Goal: Task Accomplishment & Management: Manage account settings

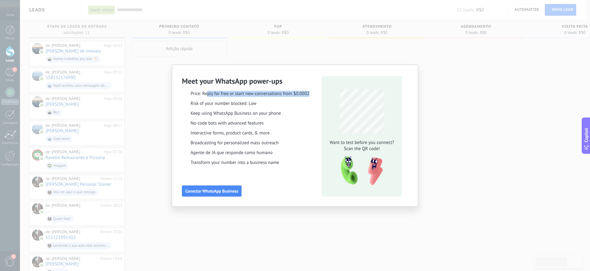
drag, startPoint x: 208, startPoint y: 94, endPoint x: 310, endPoint y: 95, distance: 102.4
click at [310, 95] on div "Price: Reply for free or start new conversations from $0.0002" at bounding box center [249, 94] width 134 height 6
drag, startPoint x: 207, startPoint y: 105, endPoint x: 239, endPoint y: 105, distance: 31.7
click at [239, 105] on span "Risk of your number blocked: Low" at bounding box center [224, 104] width 66 height 6
drag, startPoint x: 195, startPoint y: 114, endPoint x: 270, endPoint y: 113, distance: 74.7
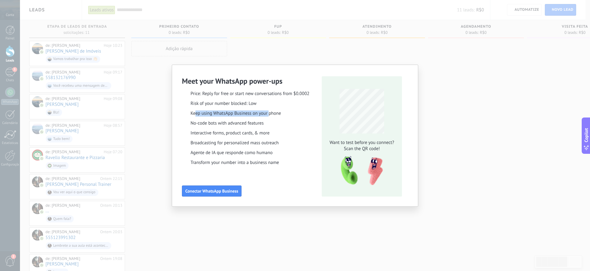
click at [270, 113] on span "Keep using WhatsApp Business on your phone" at bounding box center [236, 113] width 90 height 6
drag, startPoint x: 211, startPoint y: 124, endPoint x: 247, endPoint y: 120, distance: 35.9
click at [242, 124] on span "No-code bots with advanced features" at bounding box center [227, 123] width 73 height 6
click at [299, 138] on div "Price: Reply for free or start new conversations from $0.0002 Risk of your numb…" at bounding box center [249, 126] width 134 height 80
click at [410, 73] on use "button" at bounding box center [411, 72] width 5 height 5
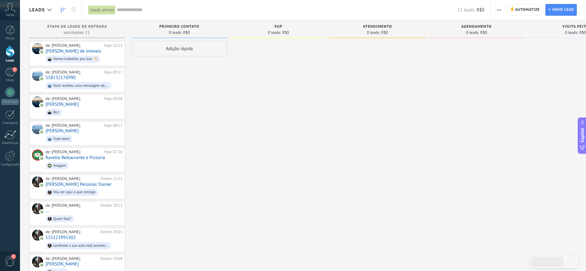
click at [208, 9] on input "text" at bounding box center [287, 10] width 340 height 6
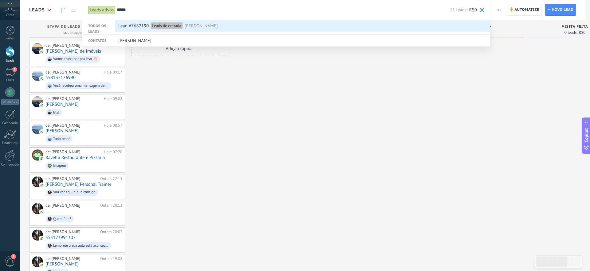
type input "*****"
click at [218, 27] on div "Lead #7682190 Leads de entrada [PERSON_NAME]" at bounding box center [301, 26] width 366 height 12
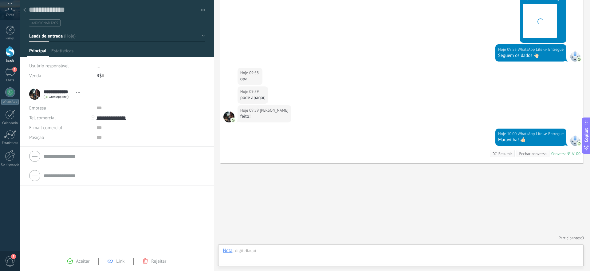
scroll to position [9, 0]
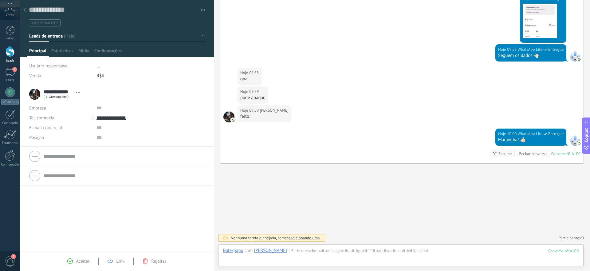
click at [201, 9] on button "button" at bounding box center [201, 10] width 9 height 9
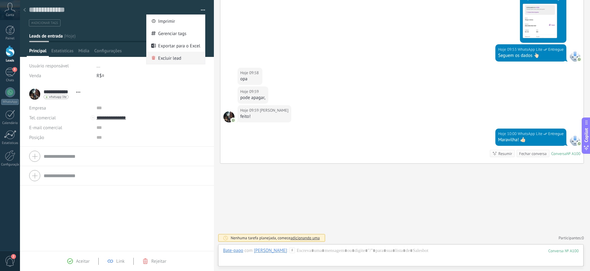
click at [177, 59] on span "Excluir lead" at bounding box center [169, 58] width 23 height 12
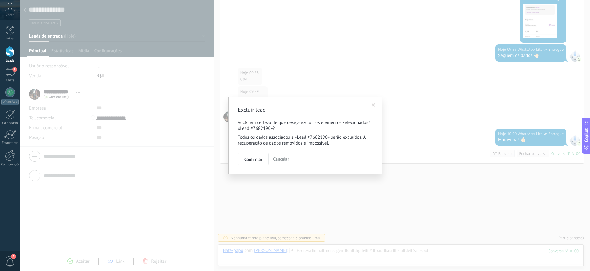
click at [247, 164] on button "Confirmar" at bounding box center [253, 159] width 31 height 12
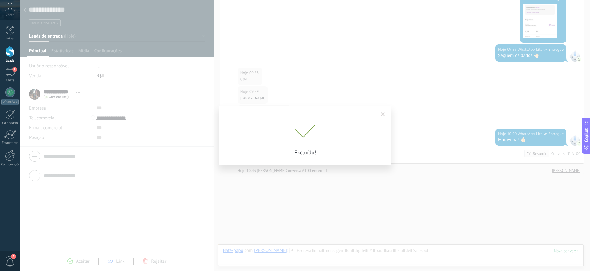
scroll to position [375, 0]
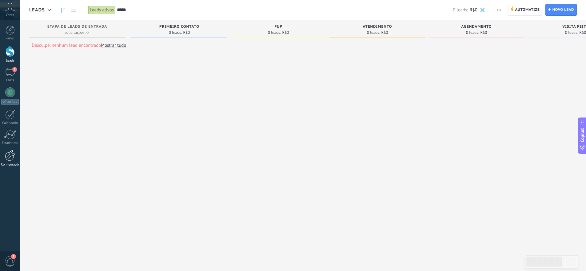
click at [8, 159] on div at bounding box center [10, 155] width 10 height 11
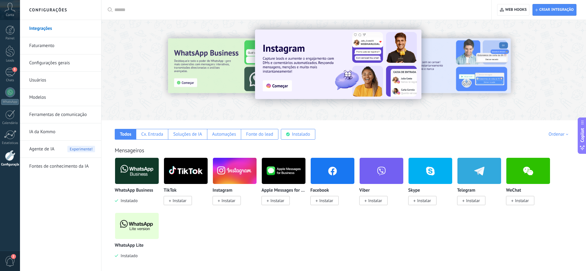
click at [71, 118] on link "Ferramentas de comunicação" at bounding box center [62, 114] width 66 height 17
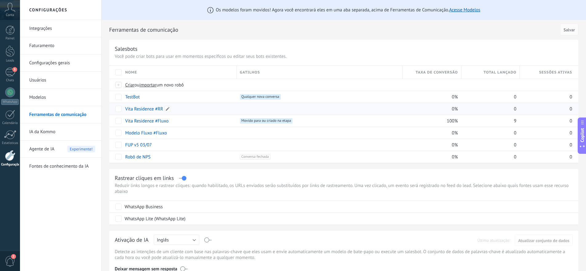
click at [145, 109] on link "Vita Residence #RR" at bounding box center [144, 109] width 38 height 6
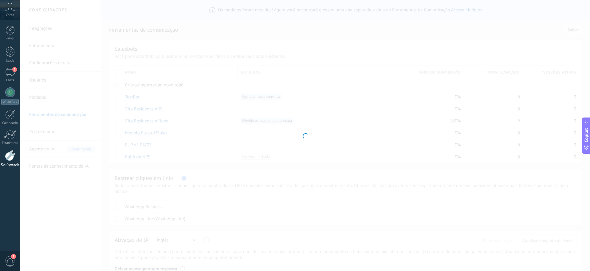
type input "**********"
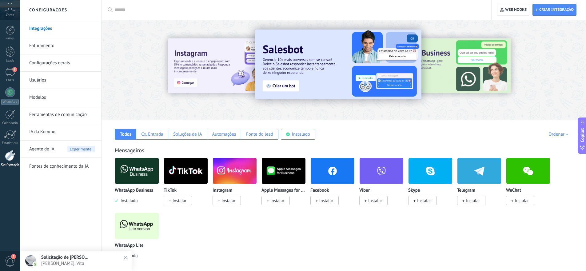
click at [83, 263] on span "[PERSON_NAME]: Vita" at bounding box center [81, 263] width 81 height 6
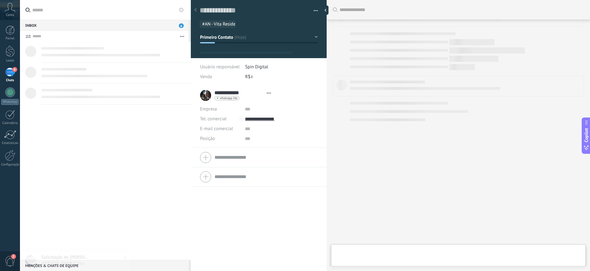
type textarea "**********"
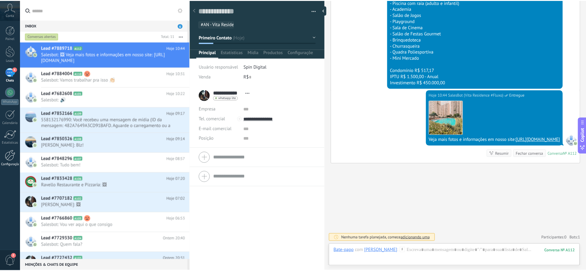
scroll to position [789, 0]
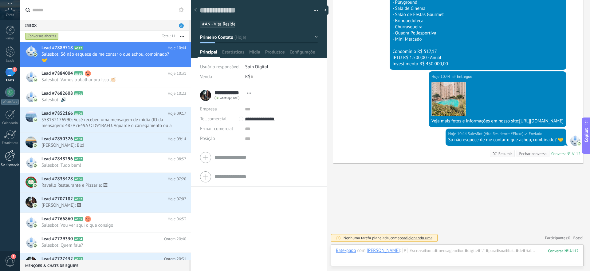
click at [11, 154] on div at bounding box center [10, 155] width 10 height 11
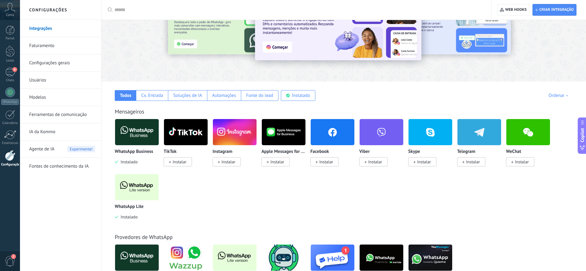
scroll to position [43, 0]
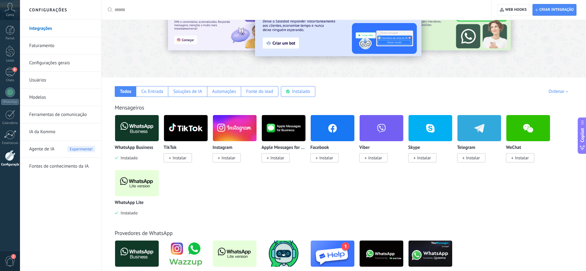
click at [54, 115] on link "Ferramentas de comunicação" at bounding box center [62, 114] width 66 height 17
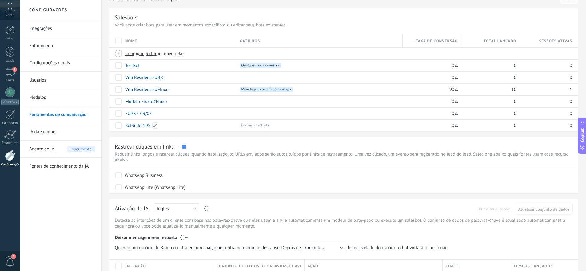
scroll to position [51, 0]
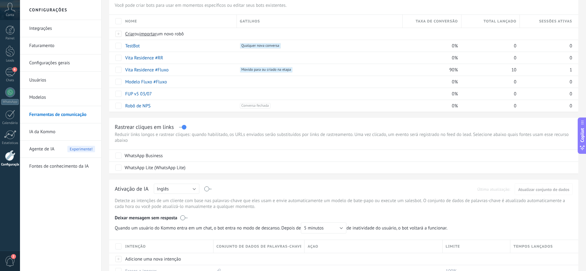
click at [183, 127] on label at bounding box center [182, 127] width 7 height 0
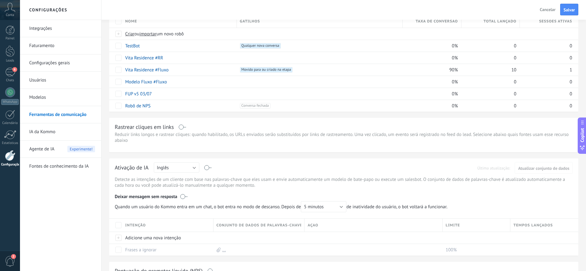
click at [180, 127] on label at bounding box center [182, 127] width 7 height 0
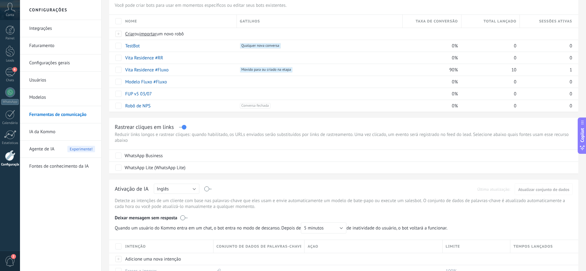
click at [180, 127] on div "Rastrear cliques em links" at bounding box center [344, 126] width 458 height 7
click at [184, 127] on label at bounding box center [182, 127] width 7 height 0
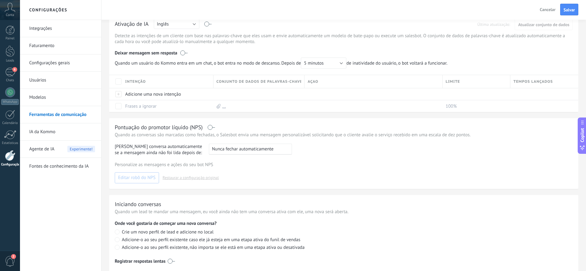
scroll to position [219, 0]
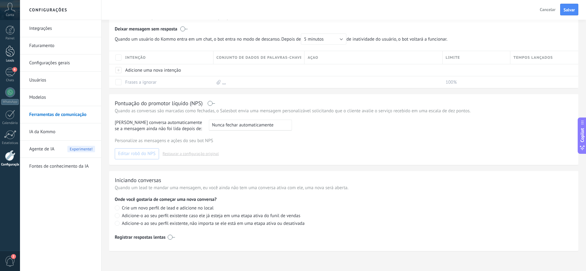
click at [10, 47] on div at bounding box center [10, 51] width 9 height 11
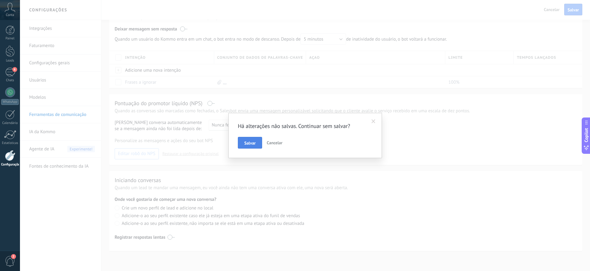
click at [250, 147] on button "Salvar" at bounding box center [250, 143] width 24 height 12
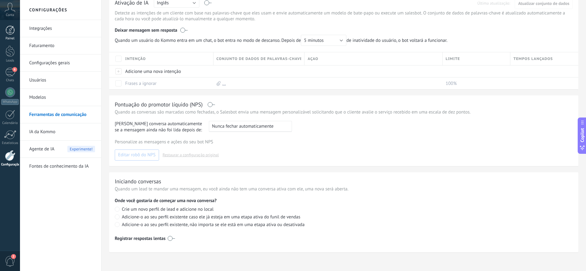
click at [11, 30] on div at bounding box center [10, 30] width 9 height 9
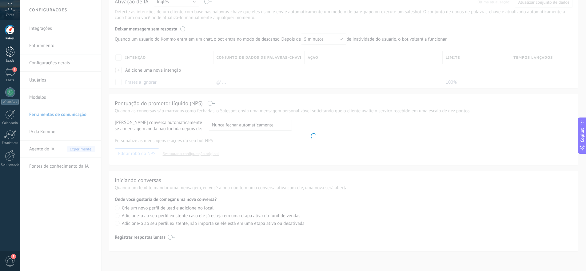
scroll to position [87, 0]
click at [10, 55] on div at bounding box center [10, 51] width 9 height 11
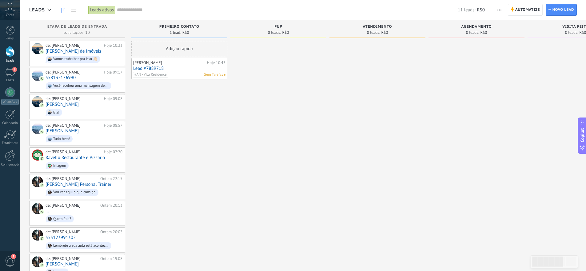
scroll to position [47, 0]
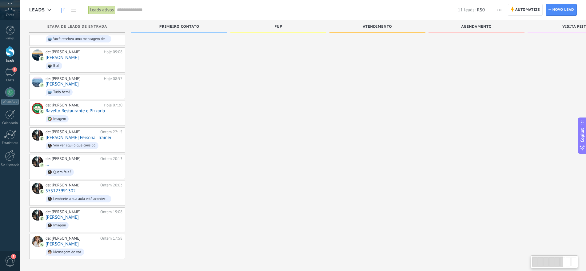
drag, startPoint x: 175, startPoint y: 68, endPoint x: 208, endPoint y: 95, distance: 42.4
click at [208, 96] on div "Adição rápida Artur Montoia Hoje 10:43 Lead #7889718 #AN - Vita Residence Sem T…" at bounding box center [179, 126] width 96 height 265
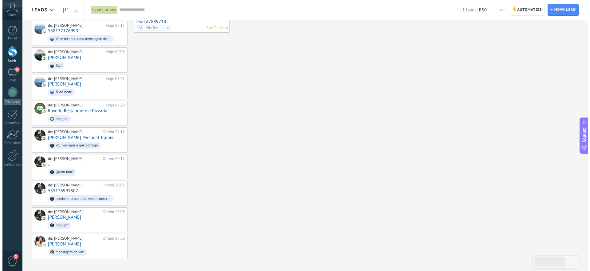
scroll to position [0, 0]
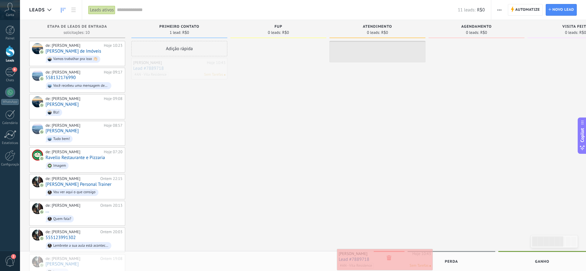
drag, startPoint x: 180, startPoint y: 69, endPoint x: 386, endPoint y: 260, distance: 280.5
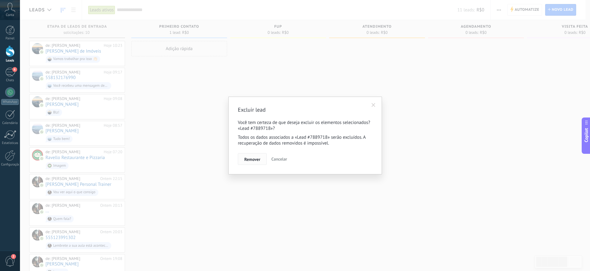
click at [248, 158] on span "Remover" at bounding box center [252, 159] width 16 height 4
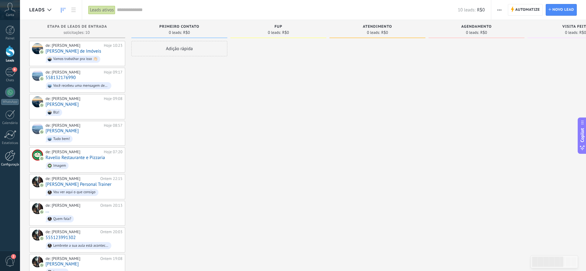
click at [7, 160] on div at bounding box center [10, 155] width 10 height 11
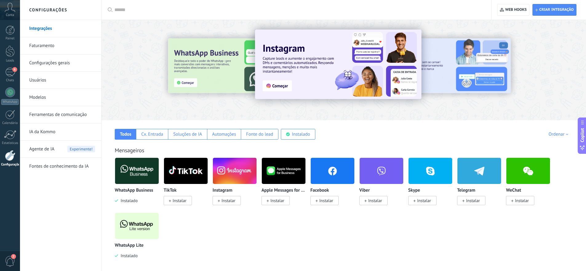
click at [73, 120] on link "Ferramentas de comunicação" at bounding box center [62, 114] width 66 height 17
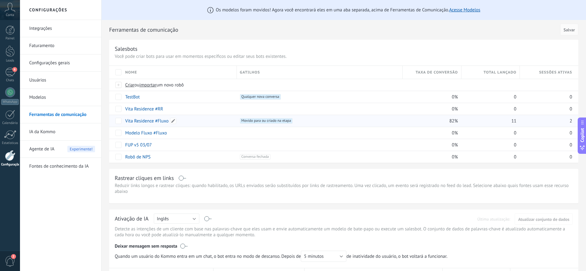
click at [154, 121] on link "Vita Residence #Fluxo" at bounding box center [146, 121] width 43 height 6
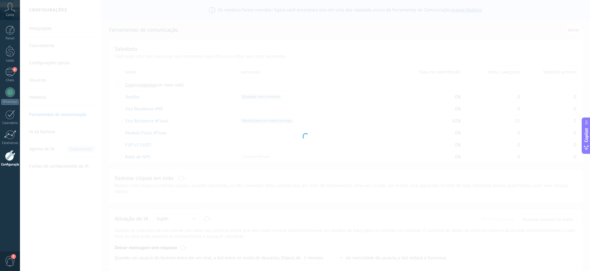
type input "**********"
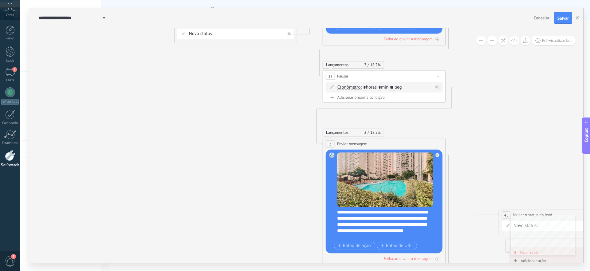
drag, startPoint x: 350, startPoint y: 216, endPoint x: 298, endPoint y: 24, distance: 198.8
click at [299, 25] on div "**********" at bounding box center [306, 135] width 554 height 255
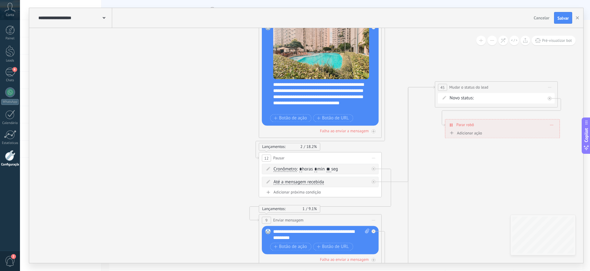
drag, startPoint x: 278, startPoint y: 210, endPoint x: 206, endPoint y: 97, distance: 133.5
click at [208, 97] on icon at bounding box center [560, 39] width 1471 height 1015
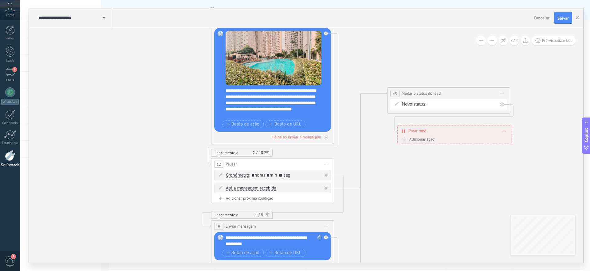
drag, startPoint x: 506, startPoint y: 192, endPoint x: 478, endPoint y: 202, distance: 30.8
click at [478, 202] on icon at bounding box center [512, 45] width 1471 height 1015
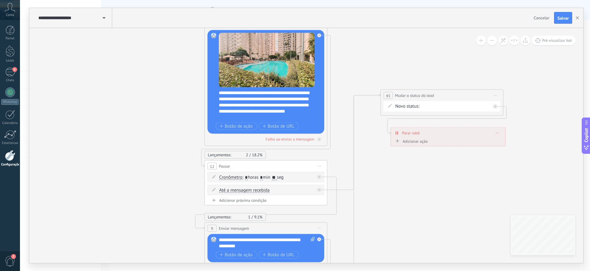
click at [0, 0] on div "Primeiro Contato FUP Atendimento Agendamento Visita Feita Proposta Contrato Fec…" at bounding box center [0, 0] width 0 height 0
click at [0, 0] on label "Atendimento" at bounding box center [0, 0] width 0 height 0
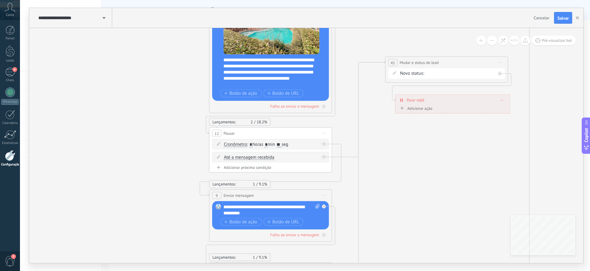
drag, startPoint x: 442, startPoint y: 193, endPoint x: 450, endPoint y: 154, distance: 39.9
click at [450, 154] on icon at bounding box center [510, 14] width 1471 height 1015
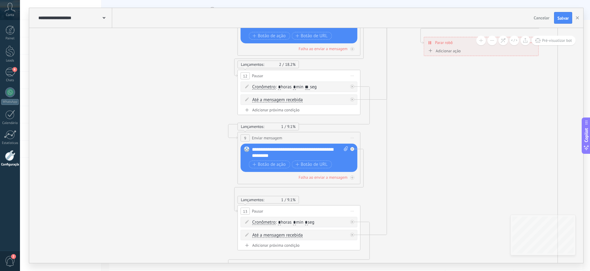
drag, startPoint x: 421, startPoint y: 170, endPoint x: 446, endPoint y: 116, distance: 59.6
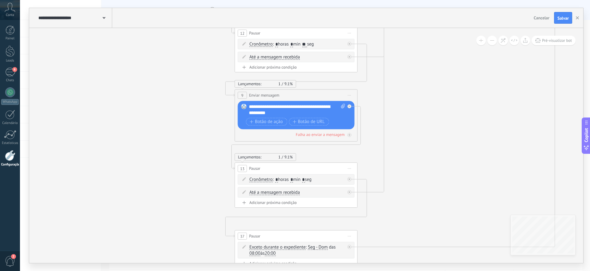
drag, startPoint x: 426, startPoint y: 164, endPoint x: 408, endPoint y: 73, distance: 93.1
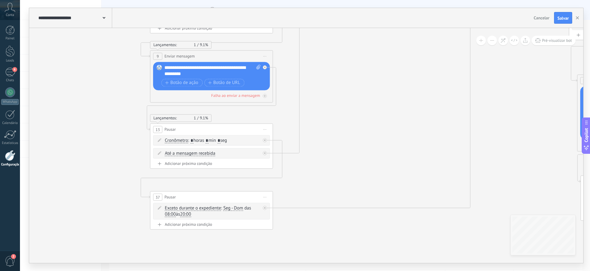
drag, startPoint x: 417, startPoint y: 152, endPoint x: 324, endPoint y: 187, distance: 99.7
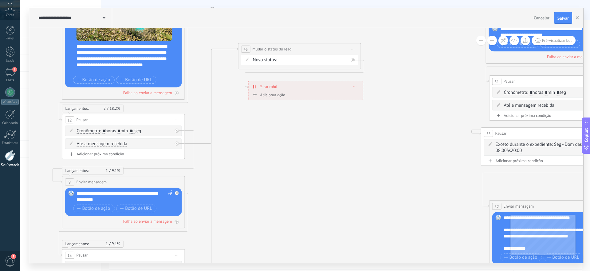
drag, startPoint x: 381, startPoint y: 117, endPoint x: 352, endPoint y: 181, distance: 70.4
click at [328, 205] on icon at bounding box center [363, 1] width 1471 height 1015
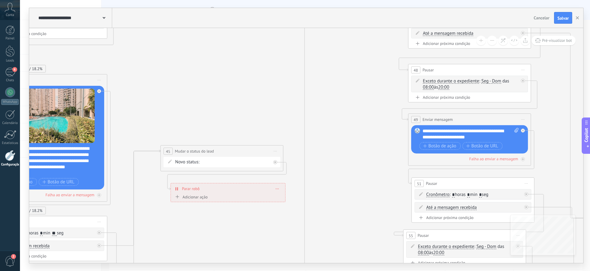
drag, startPoint x: 388, startPoint y: 172, endPoint x: 382, endPoint y: 150, distance: 22.7
click at [363, 206] on icon at bounding box center [285, 103] width 1471 height 1015
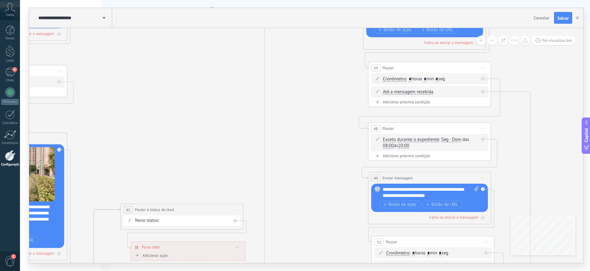
drag, startPoint x: 379, startPoint y: 123, endPoint x: 339, endPoint y: 181, distance: 70.2
click at [338, 184] on icon at bounding box center [245, 161] width 1471 height 1015
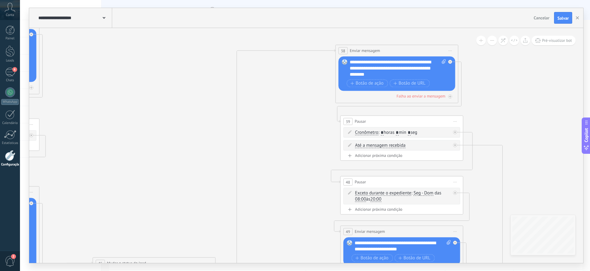
drag, startPoint x: 328, startPoint y: 118, endPoint x: 304, endPoint y: 172, distance: 58.7
click at [304, 172] on icon at bounding box center [217, 215] width 1471 height 1015
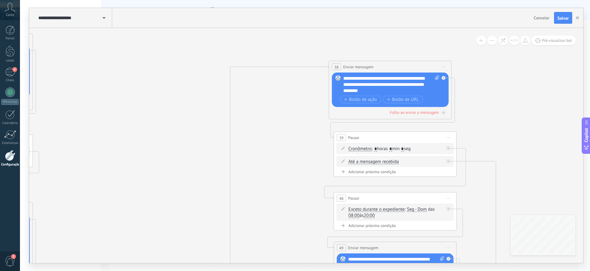
drag, startPoint x: 302, startPoint y: 176, endPoint x: 304, endPoint y: 165, distance: 10.7
click at [304, 165] on icon at bounding box center [211, 231] width 1471 height 1015
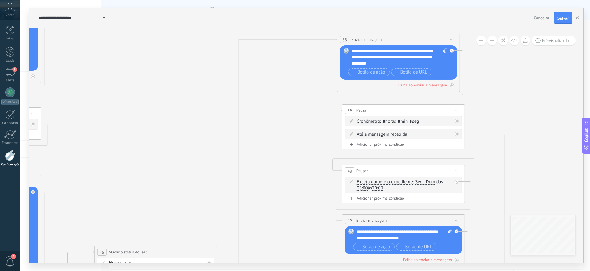
drag, startPoint x: 310, startPoint y: 157, endPoint x: 316, endPoint y: 112, distance: 45.3
click at [316, 111] on icon at bounding box center [219, 204] width 1471 height 1015
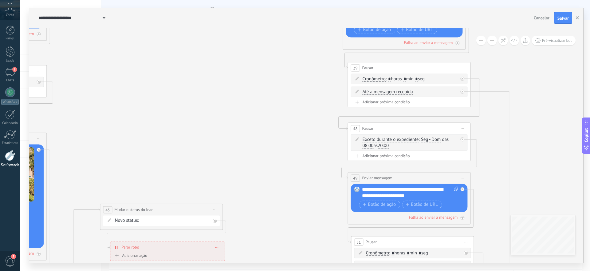
drag, startPoint x: 306, startPoint y: 166, endPoint x: 312, endPoint y: 127, distance: 39.8
click at [312, 127] on icon at bounding box center [225, 161] width 1471 height 1015
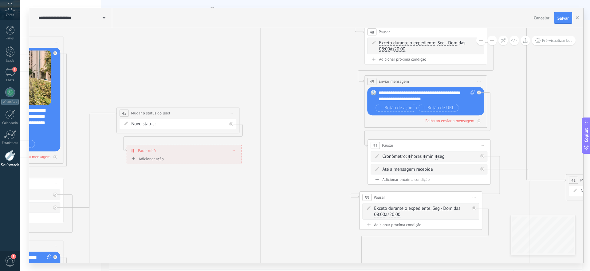
drag, startPoint x: 309, startPoint y: 182, endPoint x: 320, endPoint y: 124, distance: 58.9
click at [320, 126] on icon at bounding box center [241, 65] width 1471 height 1015
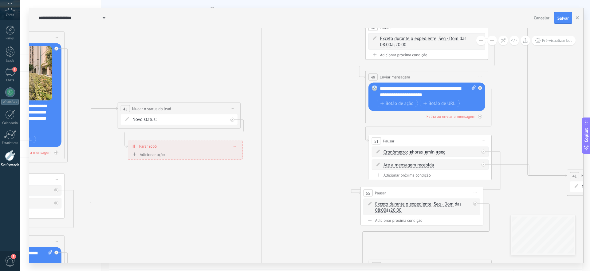
drag, startPoint x: 319, startPoint y: 177, endPoint x: 333, endPoint y: 99, distance: 79.3
click at [330, 108] on icon at bounding box center [242, 60] width 1471 height 1015
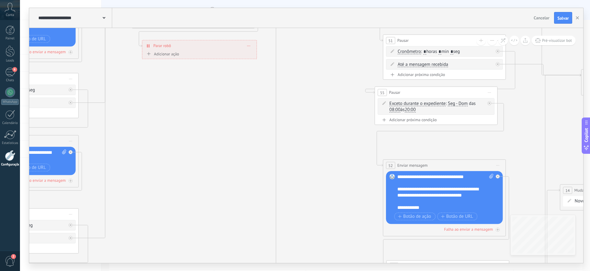
drag, startPoint x: 327, startPoint y: 127, endPoint x: 325, endPoint y: 98, distance: 29.3
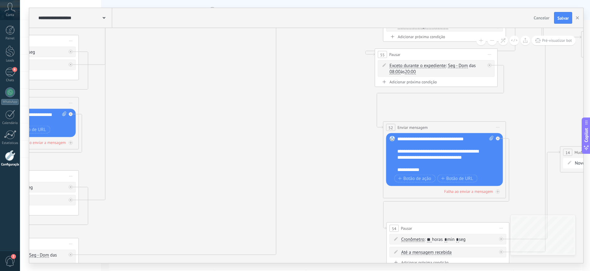
drag, startPoint x: 324, startPoint y: 177, endPoint x: 311, endPoint y: 118, distance: 60.1
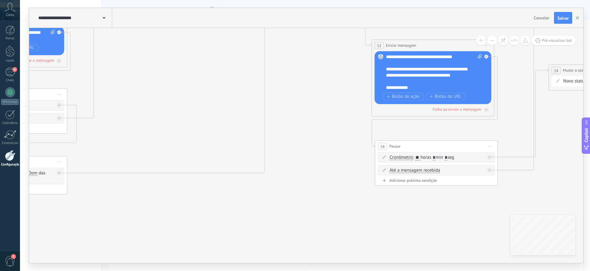
drag, startPoint x: 313, startPoint y: 150, endPoint x: 306, endPoint y: 124, distance: 26.9
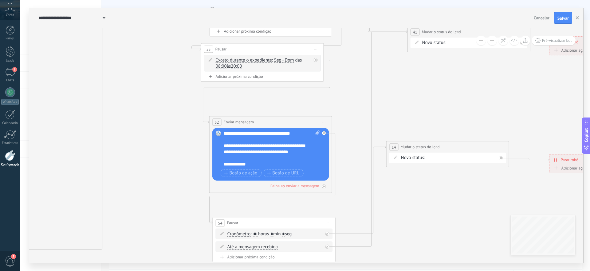
drag, startPoint x: 537, startPoint y: 156, endPoint x: 389, endPoint y: 253, distance: 177.4
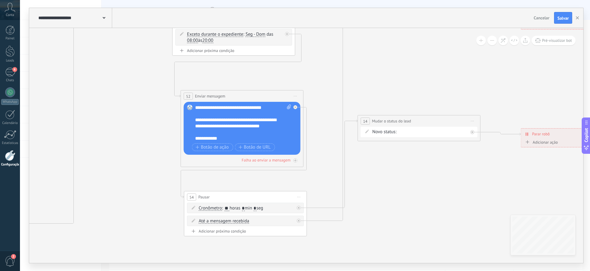
drag, startPoint x: 445, startPoint y: 205, endPoint x: 417, endPoint y: 181, distance: 36.6
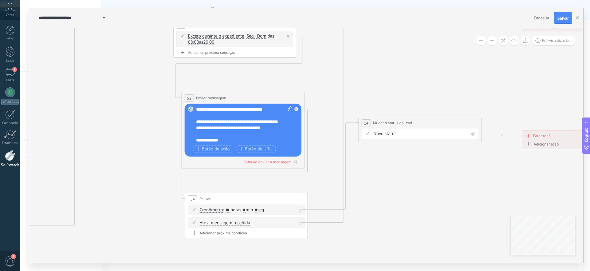
click at [446, 131] on form "Novo status: Primeiro Contato FUP Atendimento Agendamento Visita Feita Proposta…" at bounding box center [422, 134] width 96 height 6
click at [424, 133] on form "Novo status: Primeiro Contato FUP Atendimento Agendamento Visita Feita Proposta…" at bounding box center [422, 134] width 96 height 6
click at [388, 134] on span "Novo status:" at bounding box center [386, 134] width 24 height 6
click at [389, 133] on span "Novo status:" at bounding box center [386, 134] width 24 height 6
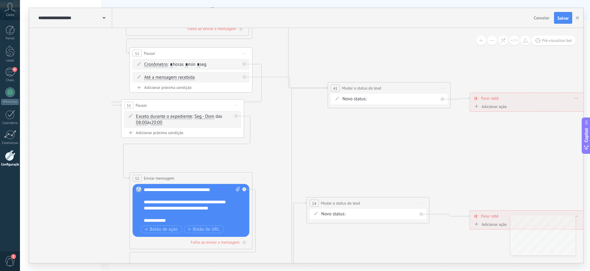
drag, startPoint x: 436, startPoint y: 175, endPoint x: 386, endPoint y: 221, distance: 69.0
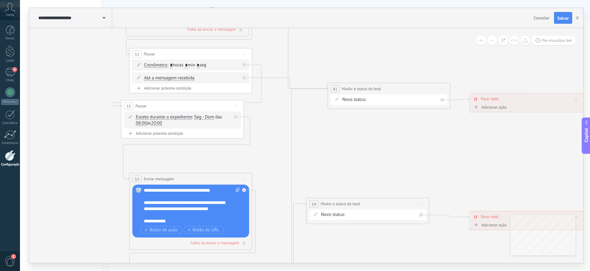
click at [355, 94] on div "**********" at bounding box center [389, 88] width 122 height 11
click at [354, 96] on div "**********" at bounding box center [388, 92] width 122 height 11
click at [354, 102] on span "Novo status:" at bounding box center [354, 103] width 24 height 6
drag, startPoint x: 378, startPoint y: 126, endPoint x: 381, endPoint y: 122, distance: 4.4
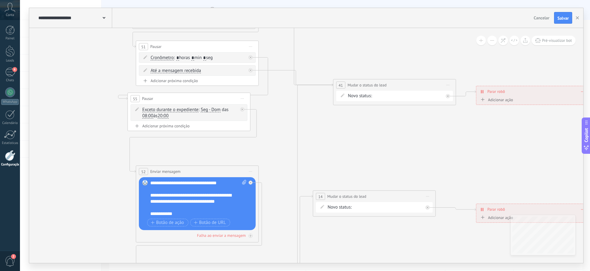
click at [450, 85] on icon at bounding box center [448, 85] width 3 height 1
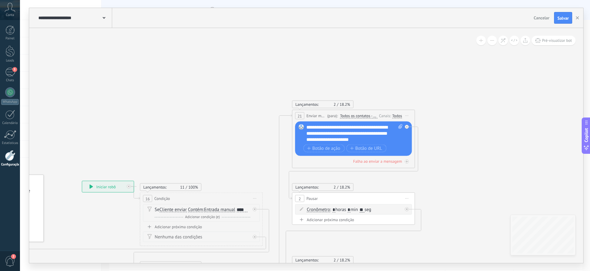
click at [400, 113] on div "Todos" at bounding box center [397, 115] width 10 height 5
click at [568, 17] on span "Salvar" at bounding box center [563, 18] width 11 height 4
